Goal: Navigation & Orientation: Find specific page/section

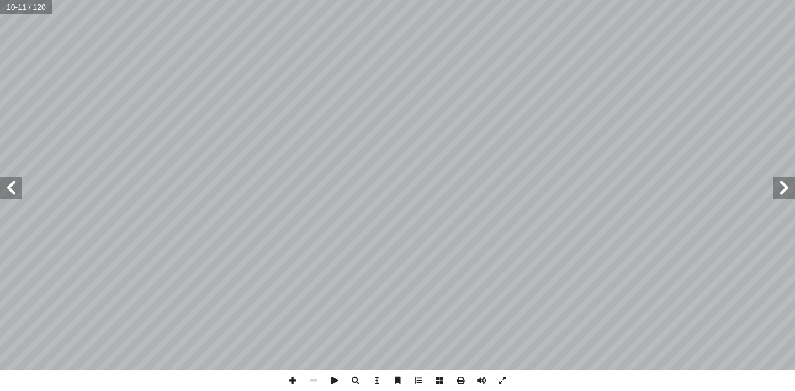
click at [778, 189] on span at bounding box center [784, 188] width 22 height 22
click at [779, 189] on span at bounding box center [784, 188] width 22 height 22
click at [794, 189] on span at bounding box center [784, 188] width 22 height 22
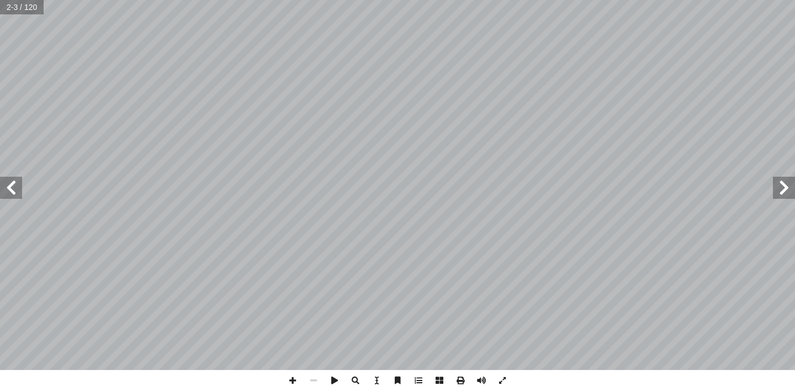
click at [9, 184] on span at bounding box center [11, 188] width 22 height 22
click at [9, 183] on span at bounding box center [11, 188] width 22 height 22
drag, startPoint x: 12, startPoint y: 177, endPoint x: 14, endPoint y: 188, distance: 11.4
click at [14, 188] on span at bounding box center [11, 188] width 22 height 22
click at [13, 183] on span at bounding box center [11, 188] width 22 height 22
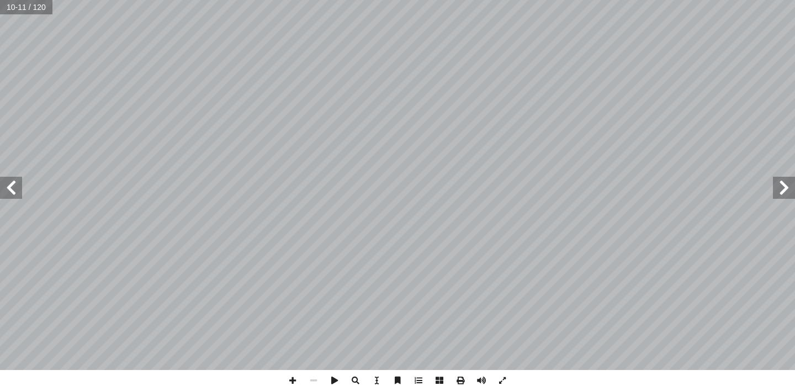
click at [12, 188] on span at bounding box center [11, 188] width 22 height 22
click at [15, 192] on span at bounding box center [11, 188] width 22 height 22
click at [14, 190] on span at bounding box center [11, 188] width 22 height 22
click at [10, 188] on span at bounding box center [11, 188] width 22 height 22
click at [6, 188] on span at bounding box center [11, 188] width 22 height 22
